Goal: Check status: Check status

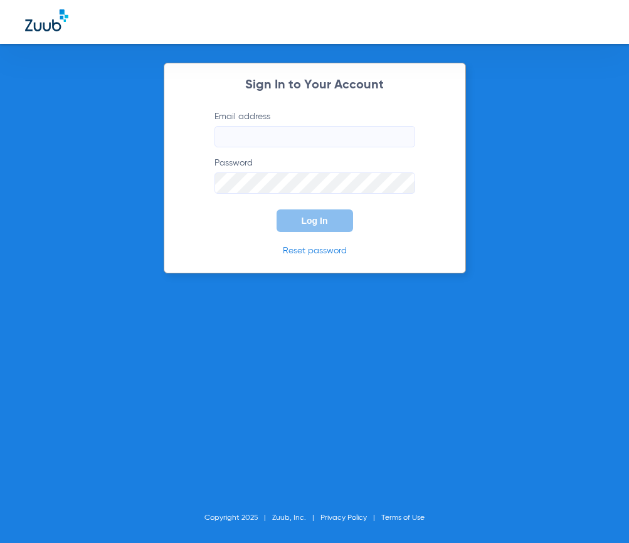
type input "[EMAIL_ADDRESS][DOMAIN_NAME]"
click at [314, 219] on span "Log In" at bounding box center [315, 221] width 26 height 10
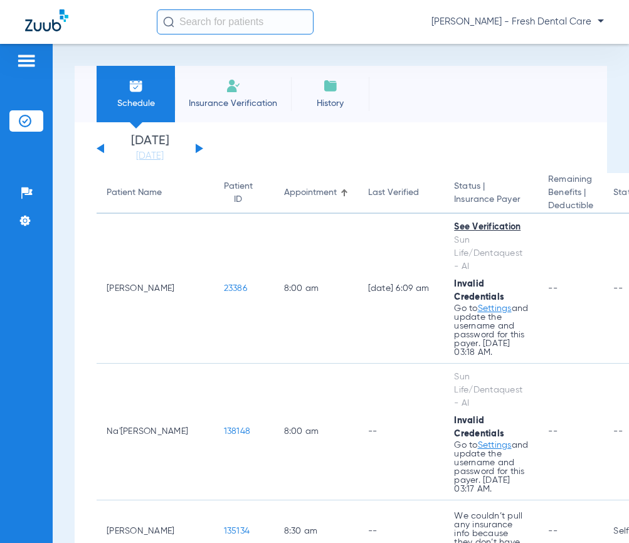
click at [228, 33] on input "text" at bounding box center [235, 21] width 157 height 25
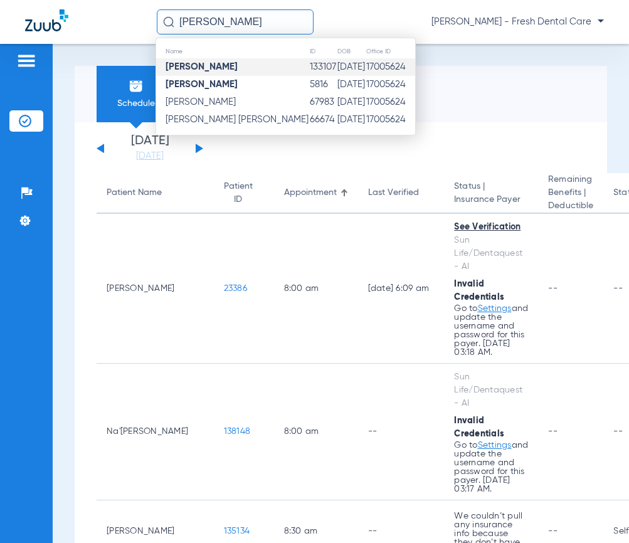
type input "[PERSON_NAME]"
click at [309, 68] on td "133107" at bounding box center [323, 67] width 28 height 18
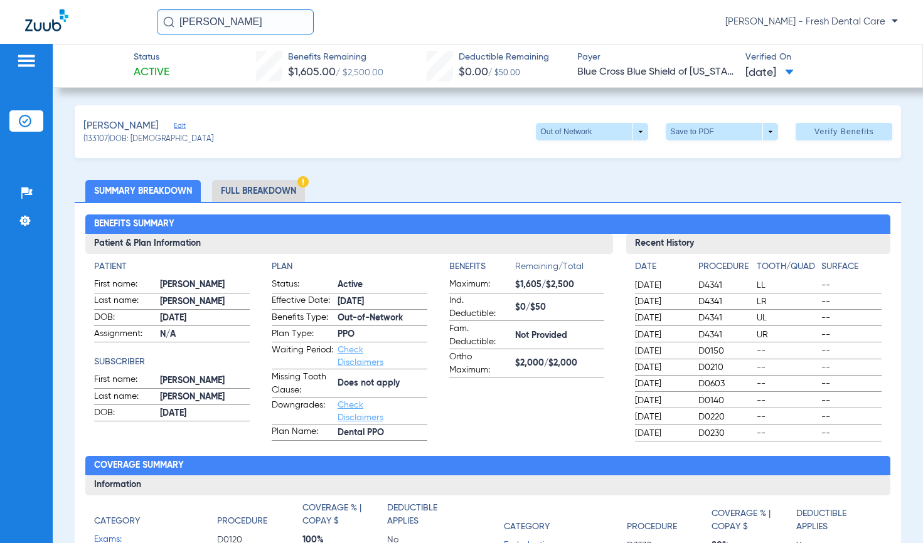
click at [174, 128] on span "Edit" at bounding box center [179, 128] width 11 height 12
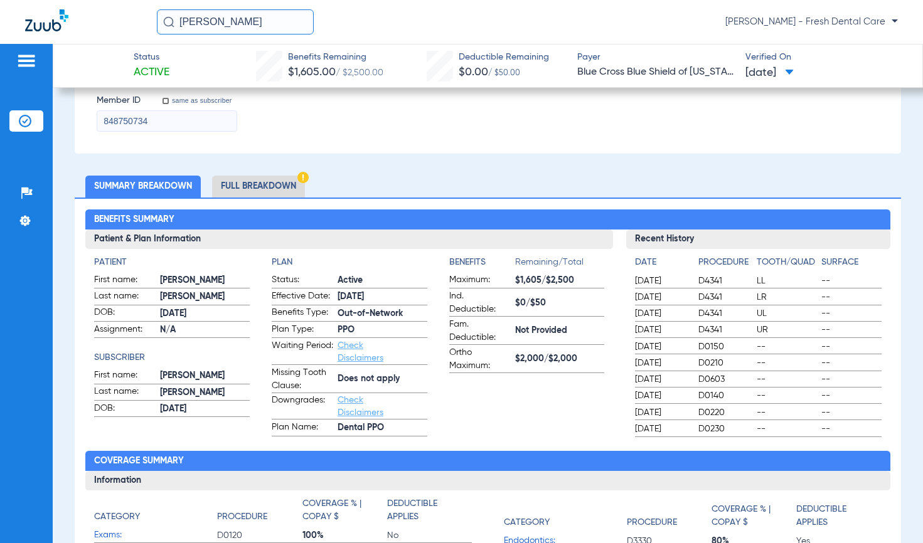
scroll to position [418, 0]
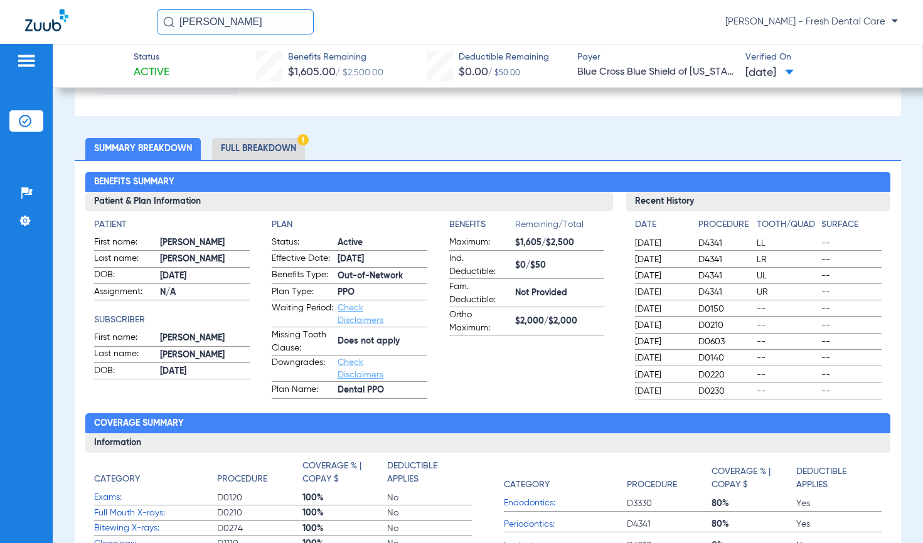
click at [252, 147] on li "Full Breakdown" at bounding box center [258, 149] width 93 height 22
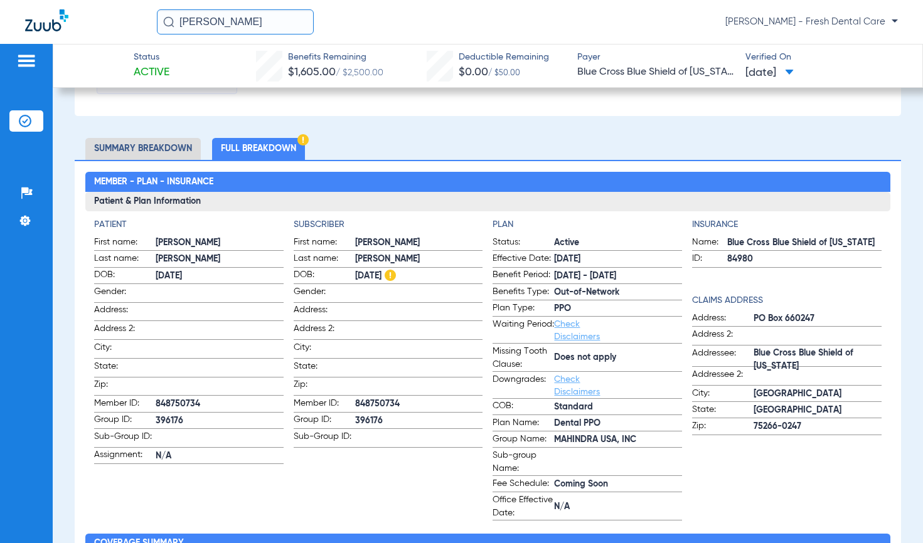
click at [124, 149] on li "Summary Breakdown" at bounding box center [142, 149] width 115 height 22
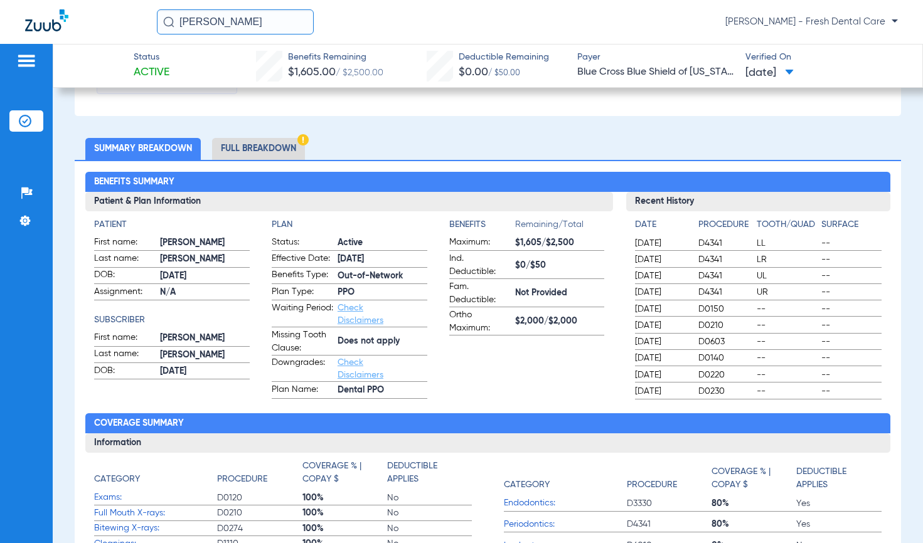
click at [265, 154] on li "Full Breakdown" at bounding box center [258, 149] width 93 height 22
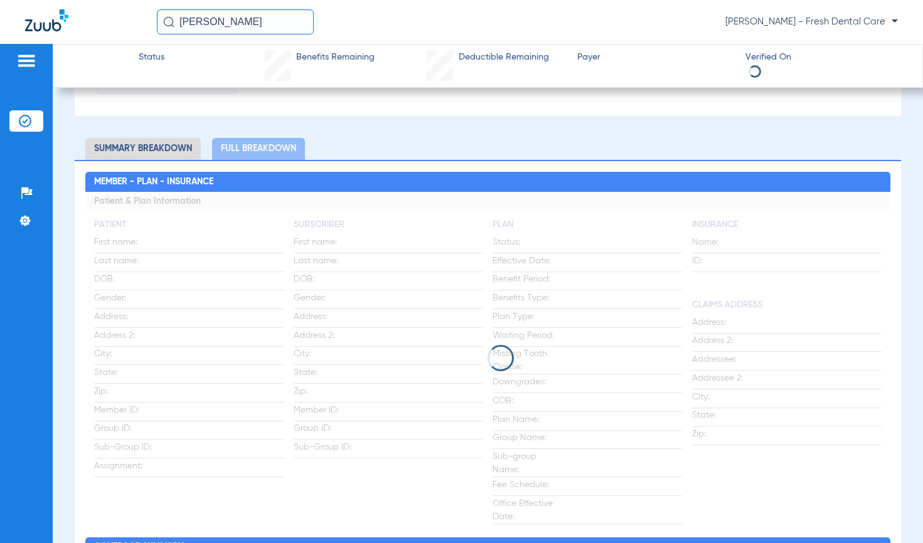
click at [106, 146] on li "Summary Breakdown" at bounding box center [142, 149] width 115 height 22
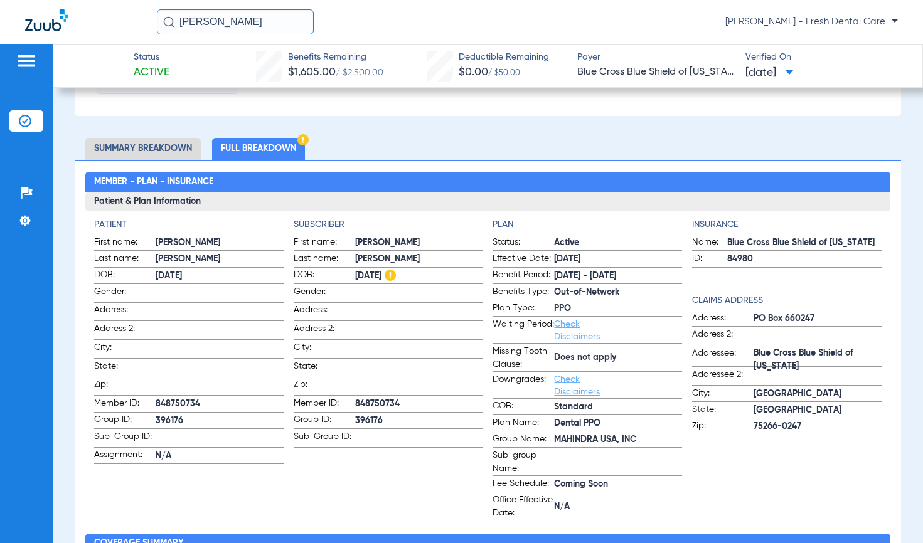
click at [143, 149] on li "Summary Breakdown" at bounding box center [142, 149] width 115 height 22
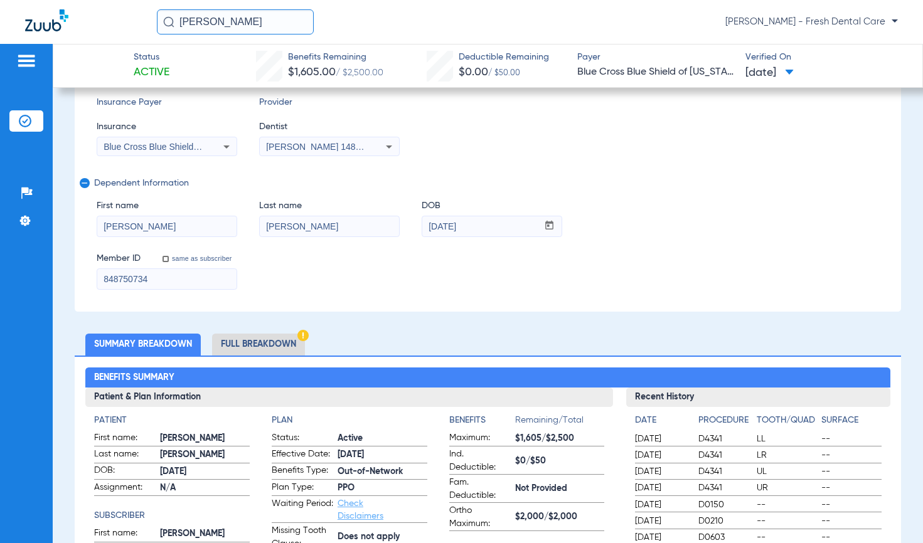
scroll to position [251, 0]
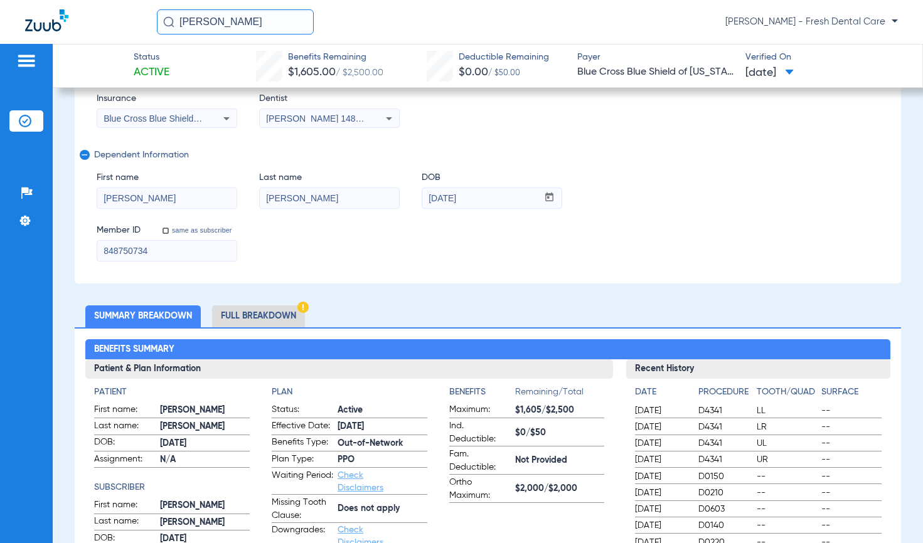
click at [262, 324] on li "Full Breakdown" at bounding box center [258, 316] width 93 height 22
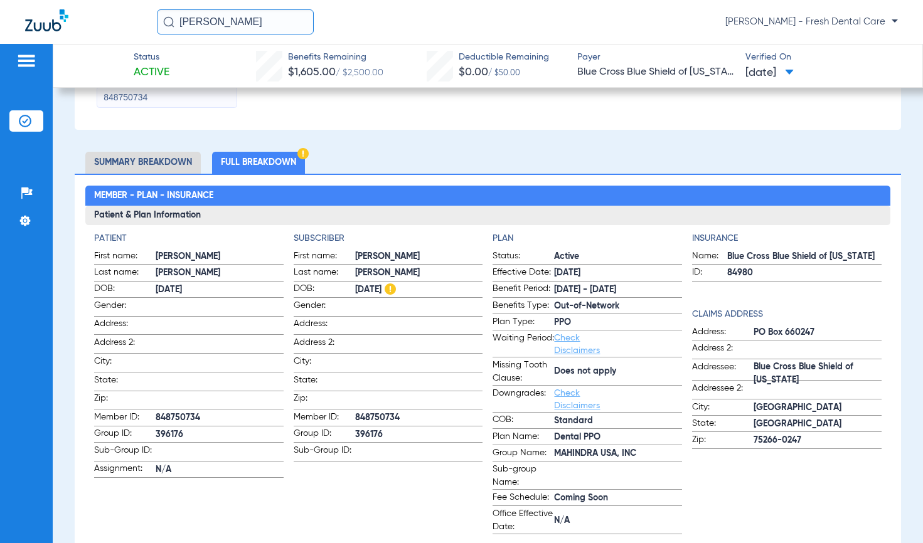
scroll to position [418, 0]
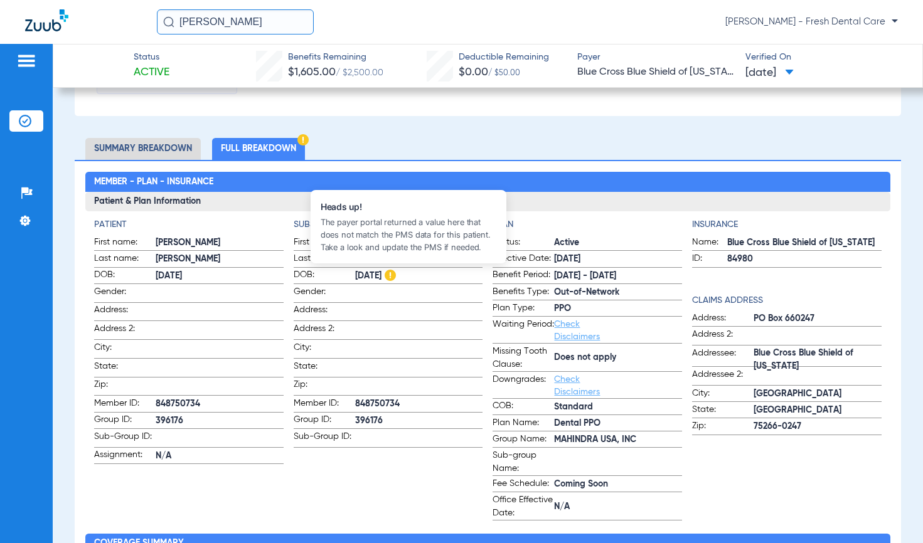
click at [396, 275] on img at bounding box center [389, 275] width 11 height 11
